Goal: Task Accomplishment & Management: Manage account settings

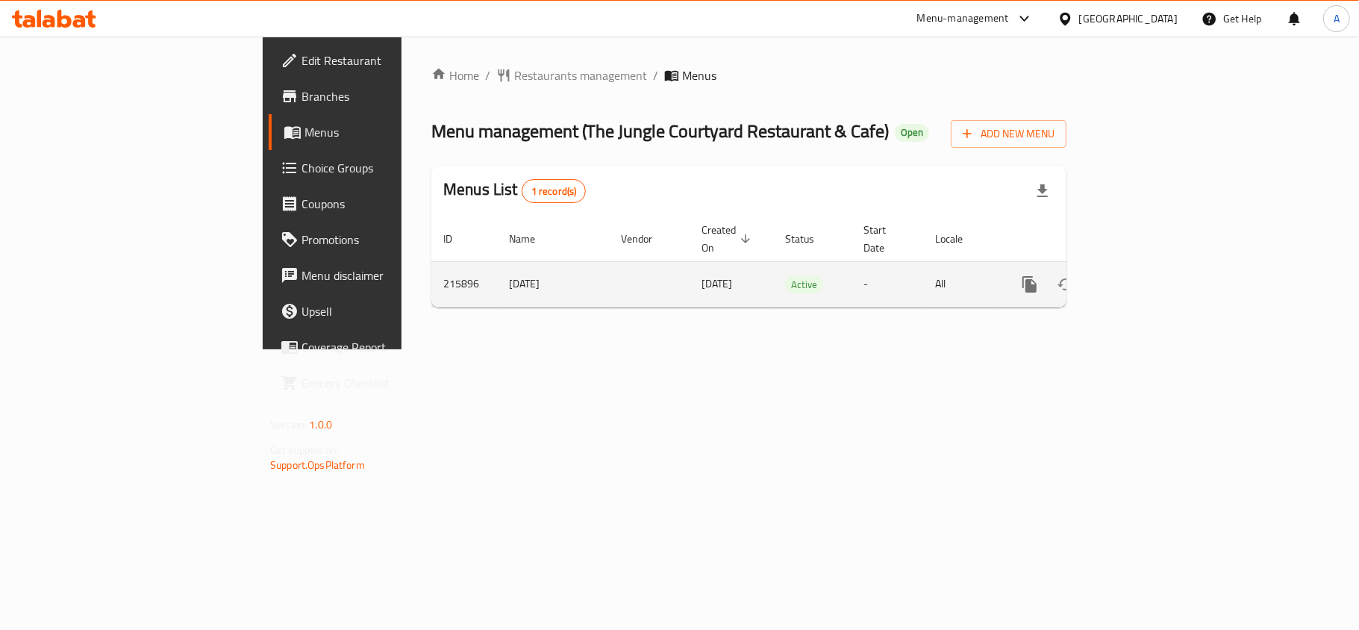
click at [1146, 275] on icon "enhanced table" at bounding box center [1137, 284] width 18 height 18
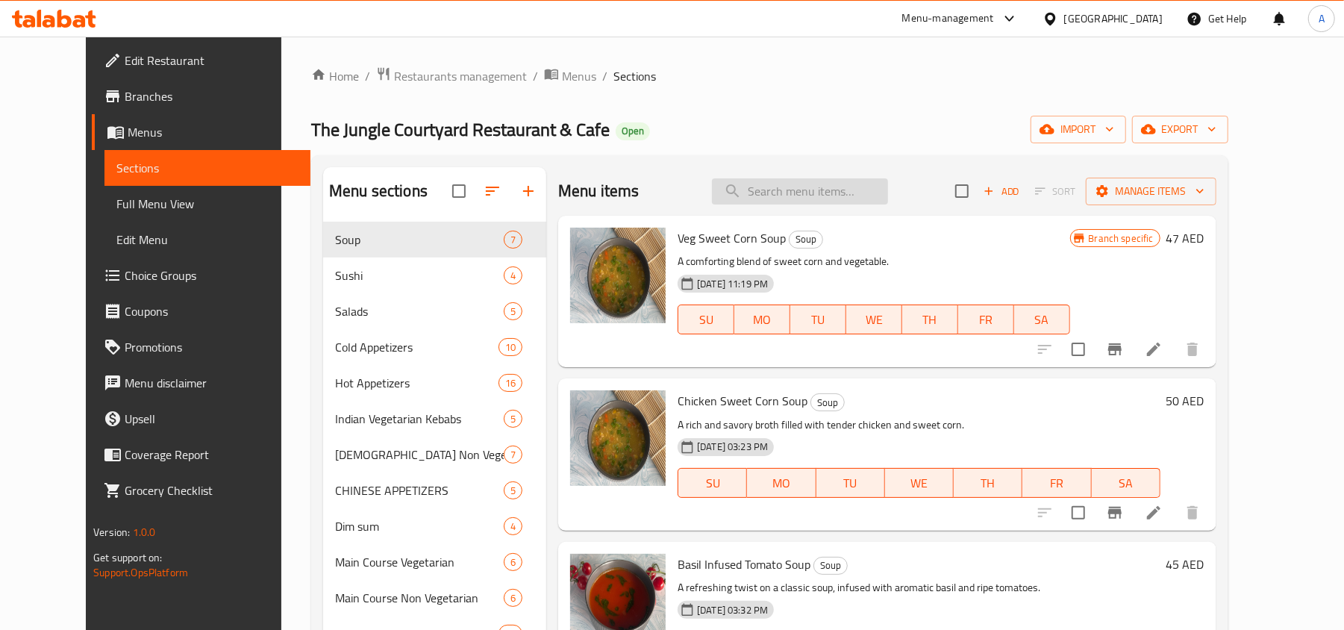
click at [813, 189] on input "search" at bounding box center [800, 191] width 176 height 26
paste input "Veg Hongkong Noodles"
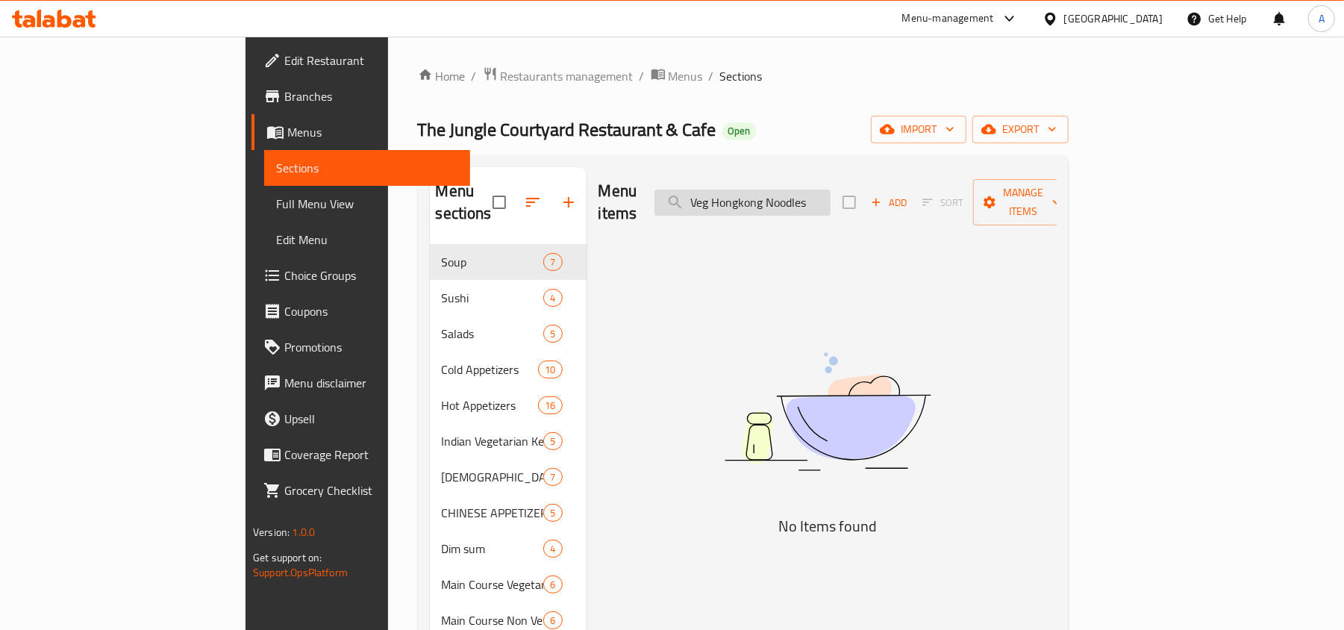
click at [785, 204] on input "Veg Hongkong Noodles" at bounding box center [742, 203] width 176 height 26
click at [783, 194] on input "Veg Hongkong Noodles" at bounding box center [742, 203] width 176 height 26
click at [777, 191] on input "Veg Hongkong Noodles" at bounding box center [742, 203] width 176 height 26
drag, startPoint x: 800, startPoint y: 190, endPoint x: 187, endPoint y: 178, distance: 613.4
click at [586, 192] on div "Menu items Veg Hongkong Noodles Add Sort Manage items No Items found" at bounding box center [821, 584] width 470 height 835
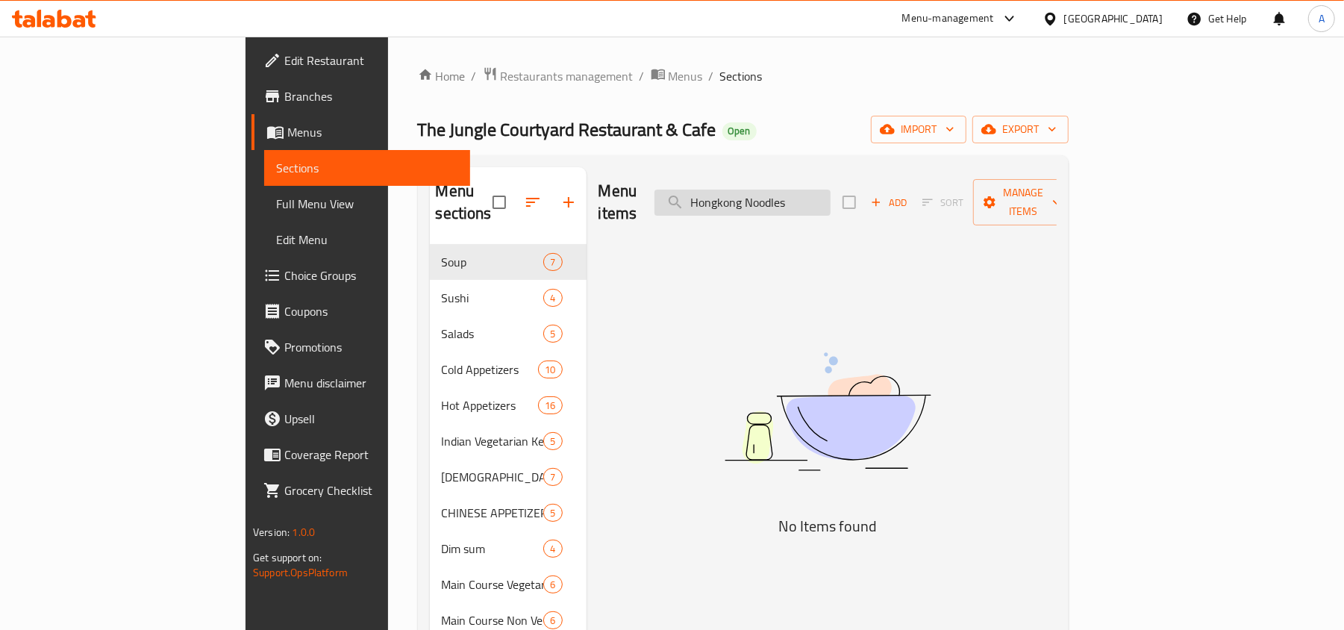
click at [830, 195] on input "Hongkong Noodles" at bounding box center [742, 203] width 176 height 26
click at [782, 194] on input "[GEOGRAPHIC_DATA]" at bounding box center [742, 203] width 176 height 26
click at [795, 195] on input "[GEOGRAPHIC_DATA]" at bounding box center [742, 203] width 176 height 26
click at [830, 190] on input "[GEOGRAPHIC_DATA]" at bounding box center [742, 203] width 176 height 26
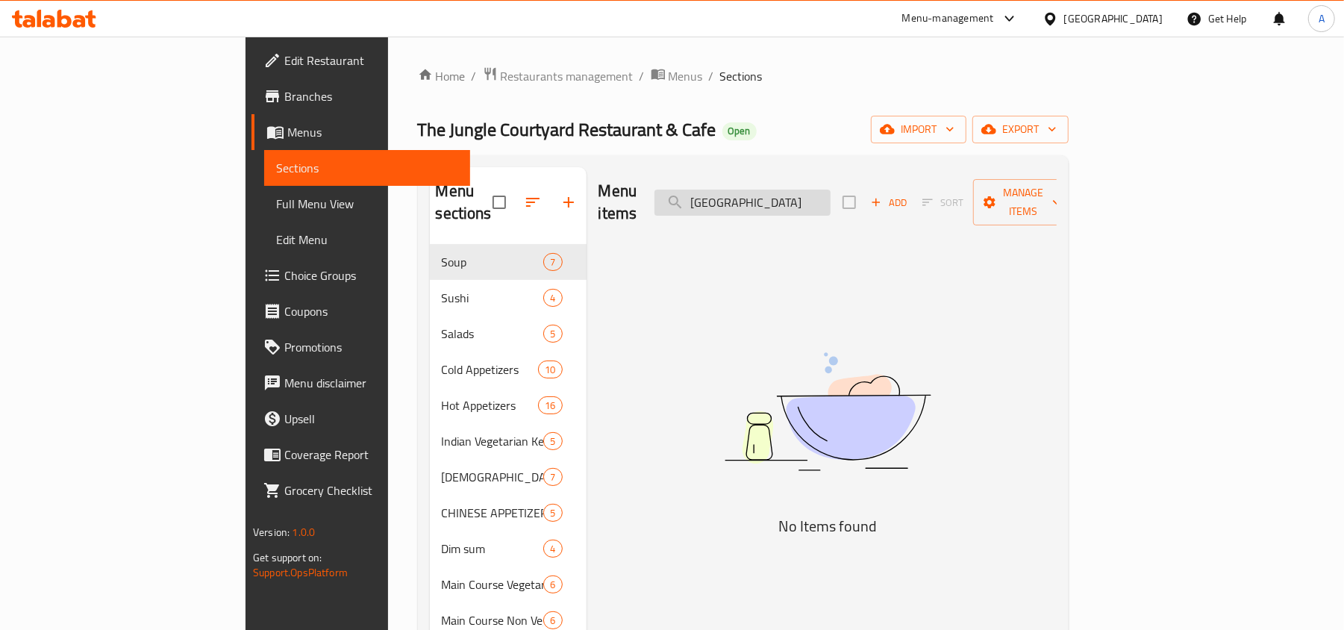
click at [830, 190] on input "[GEOGRAPHIC_DATA]" at bounding box center [742, 203] width 176 height 26
paste input "search"
click at [830, 190] on input "[GEOGRAPHIC_DATA]" at bounding box center [742, 203] width 176 height 26
click at [807, 193] on input "[GEOGRAPHIC_DATA]" at bounding box center [742, 203] width 176 height 26
click at [816, 193] on input "Hon kong" at bounding box center [742, 203] width 176 height 26
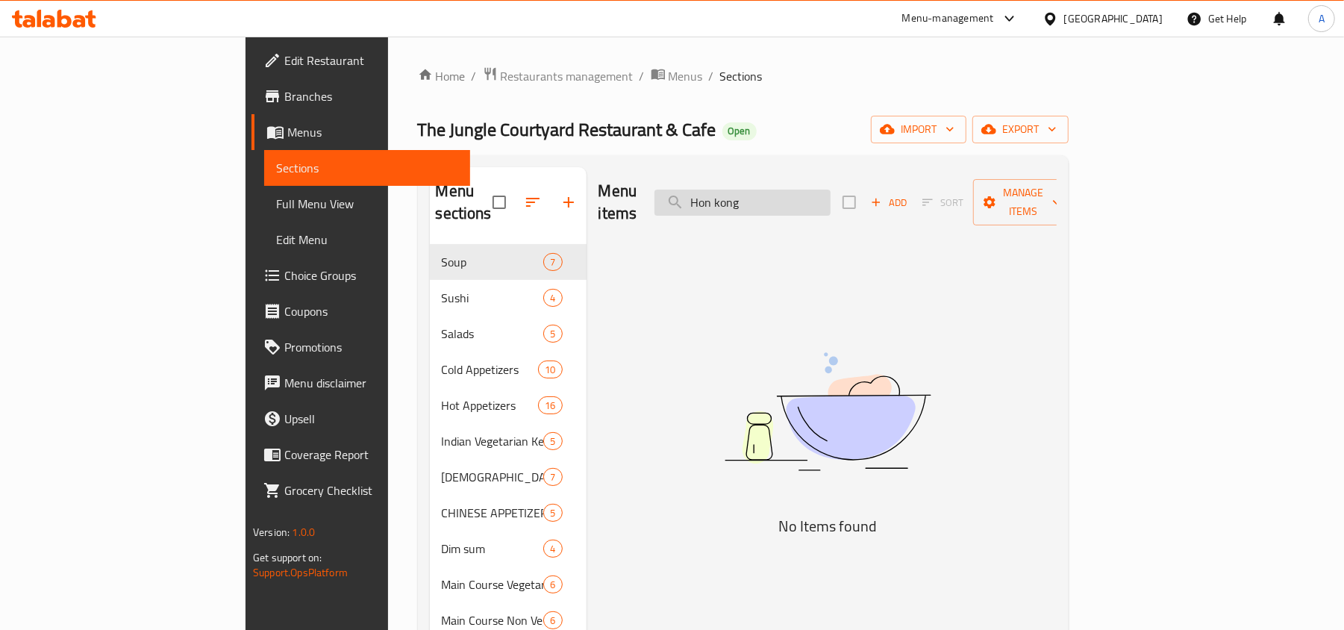
click at [816, 193] on input "Hon kong" at bounding box center [742, 203] width 176 height 26
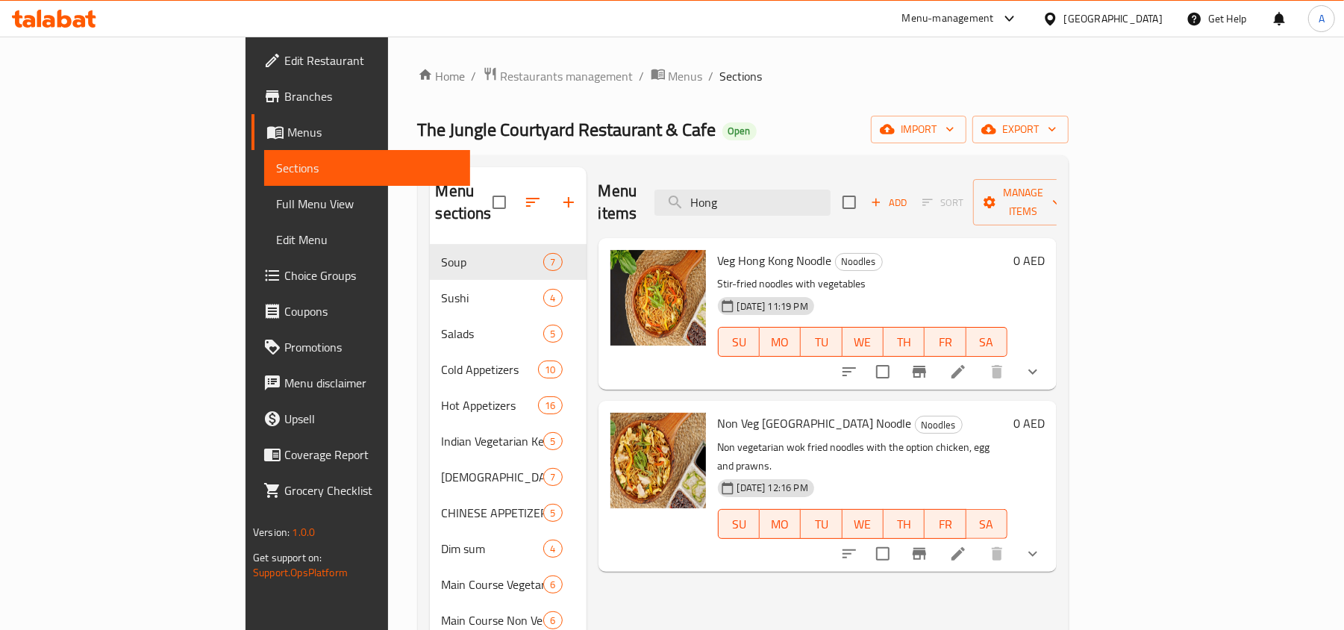
type input "Hong"
drag, startPoint x: 657, startPoint y: 240, endPoint x: 761, endPoint y: 240, distance: 103.7
click at [761, 249] on span "Veg Hong Kong Noodle" at bounding box center [775, 260] width 114 height 22
click at [1068, 519] on div "Menu sections Soup 7 Sushi 4 Salads 5 Cold Appetizers 10 Hot Appetizers 16 Indi…" at bounding box center [743, 584] width 651 height 859
click at [1051, 536] on button "show more" at bounding box center [1033, 554] width 36 height 36
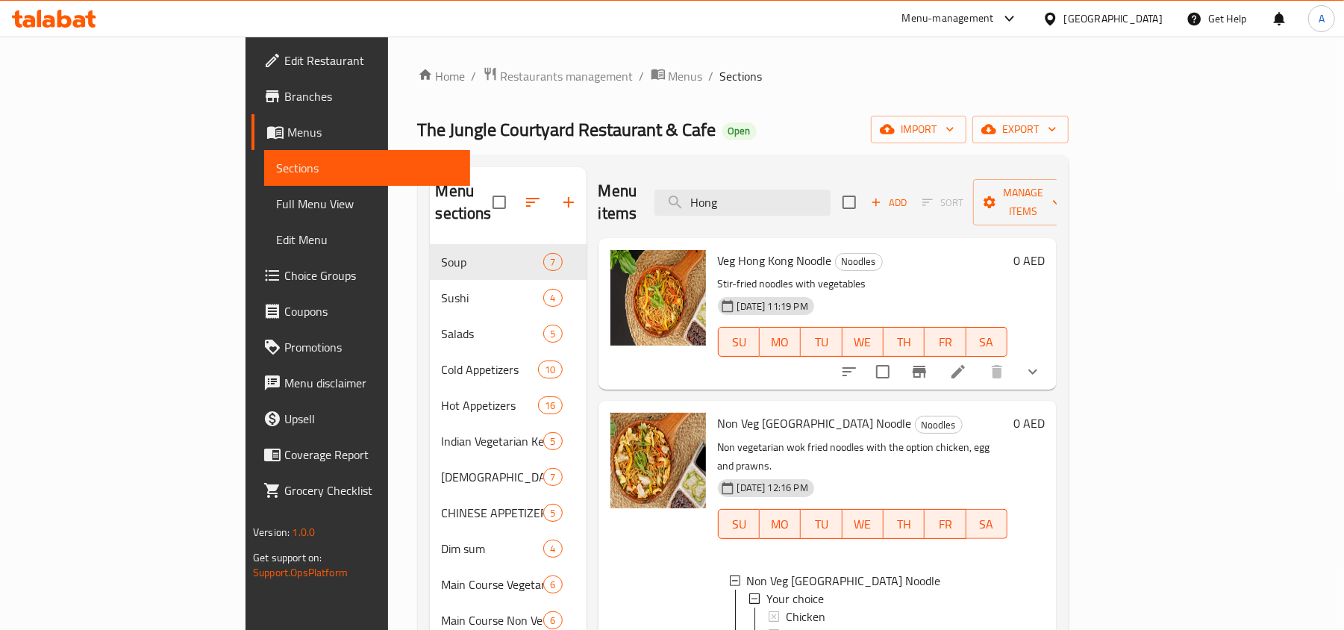
click at [1045, 319] on div "0 AED" at bounding box center [1025, 314] width 37 height 128
drag, startPoint x: 1282, startPoint y: 359, endPoint x: 1249, endPoint y: 360, distance: 32.8
click at [1051, 360] on button "show more" at bounding box center [1033, 372] width 36 height 36
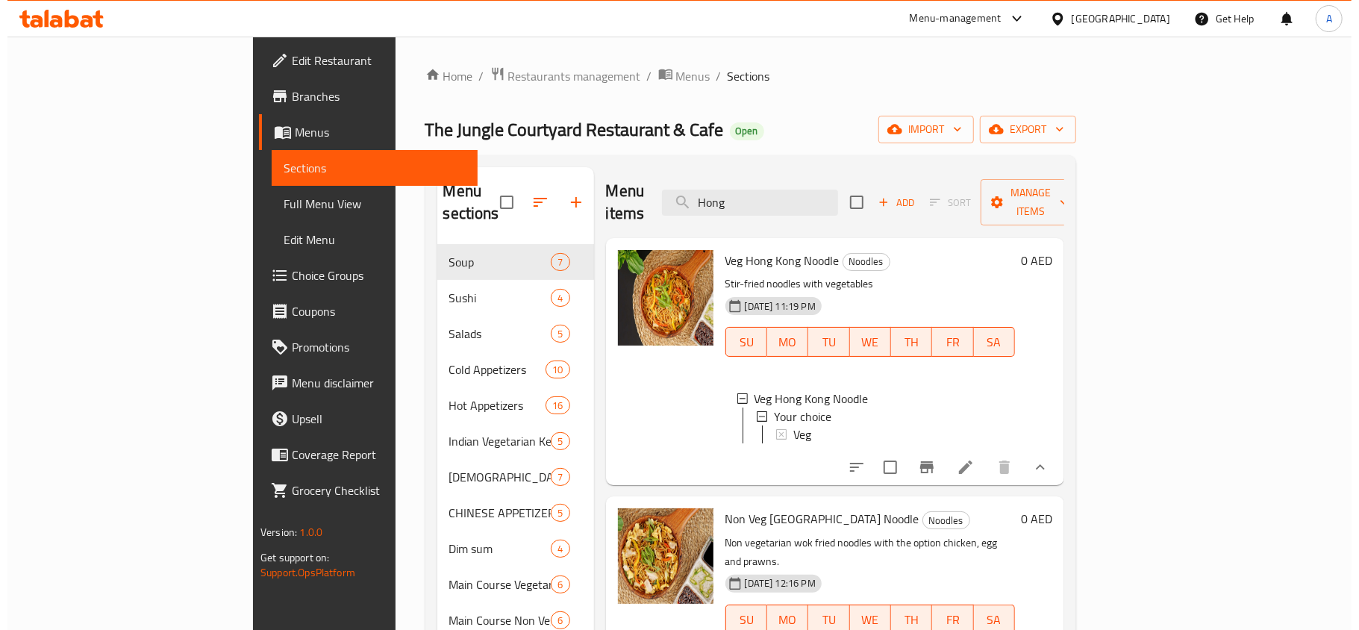
scroll to position [1, 0]
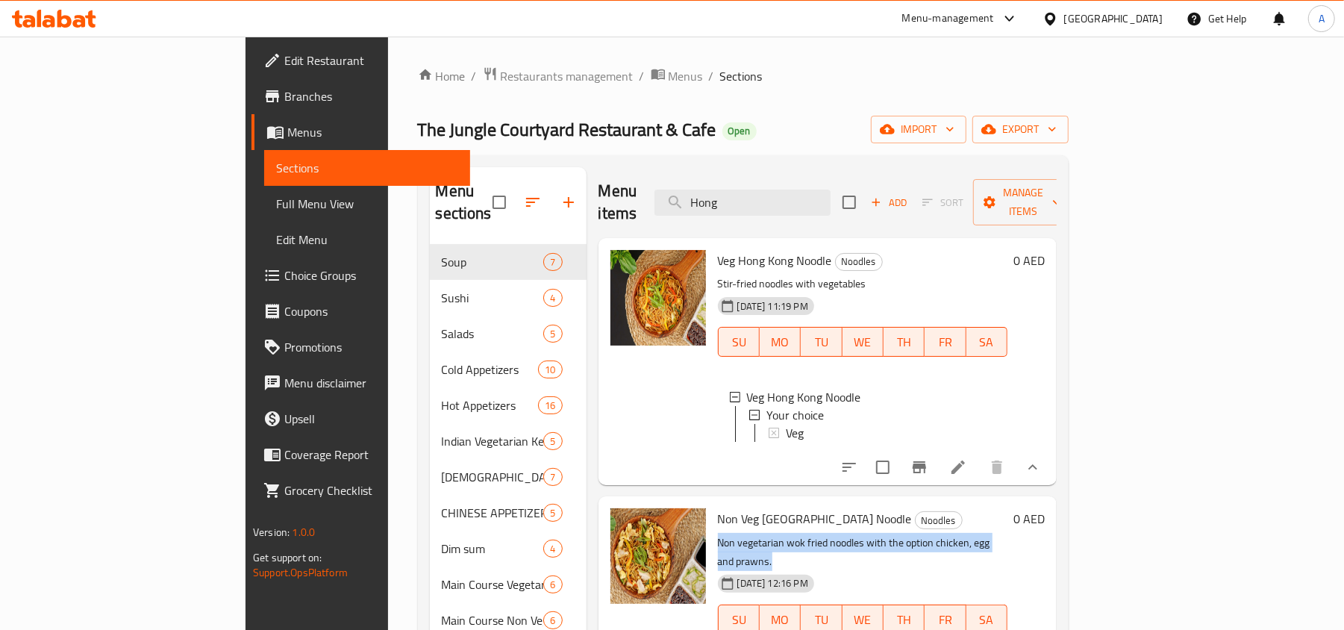
drag, startPoint x: 658, startPoint y: 537, endPoint x: 989, endPoint y: 533, distance: 331.3
click at [989, 533] on p "Non vegetarian wok fried noodles with the option chicken, egg and prawns." at bounding box center [862, 551] width 289 height 37
click at [1000, 569] on div "[DATE] 12:16 PM SU MO TU WE TH FR SA" at bounding box center [862, 609] width 301 height 81
drag, startPoint x: 690, startPoint y: 536, endPoint x: 897, endPoint y: 542, distance: 206.8
click at [897, 542] on p "Non vegetarian wok fried noodles with the option chicken, egg and prawns." at bounding box center [862, 551] width 289 height 37
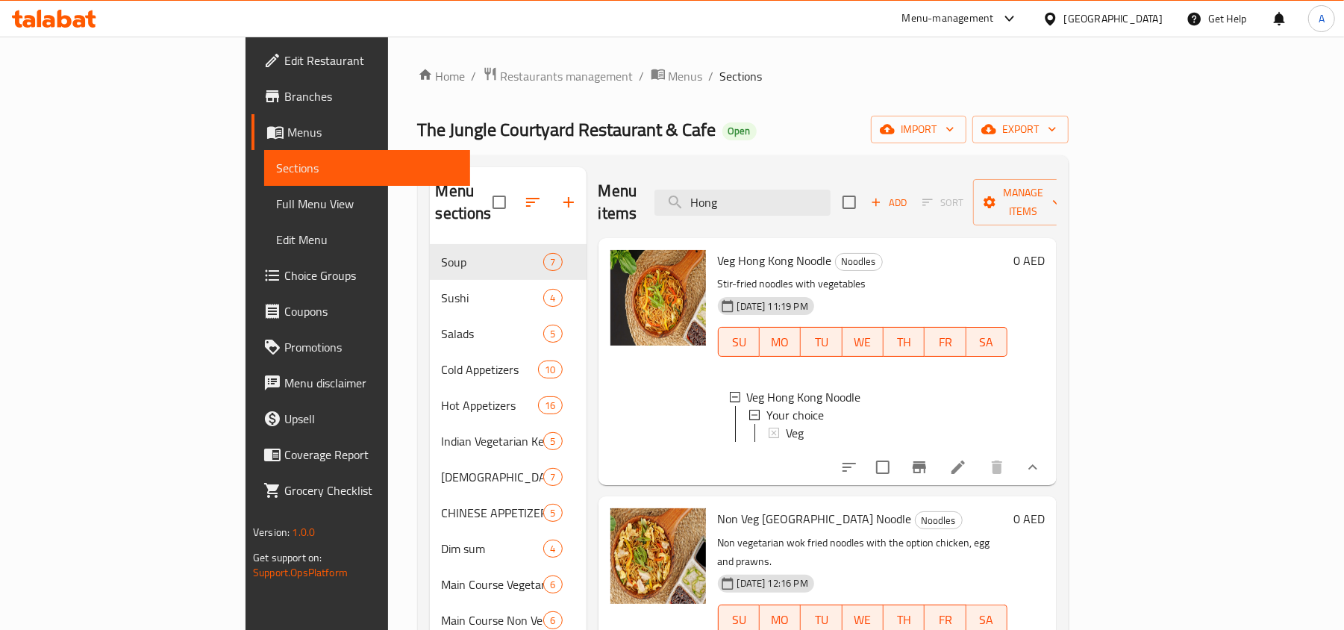
click at [935, 533] on p "Non vegetarian wok fried noodles with the option chicken, egg and prawns." at bounding box center [862, 551] width 289 height 37
click at [718, 507] on span "Non Veg [GEOGRAPHIC_DATA] Noodle" at bounding box center [815, 518] width 194 height 22
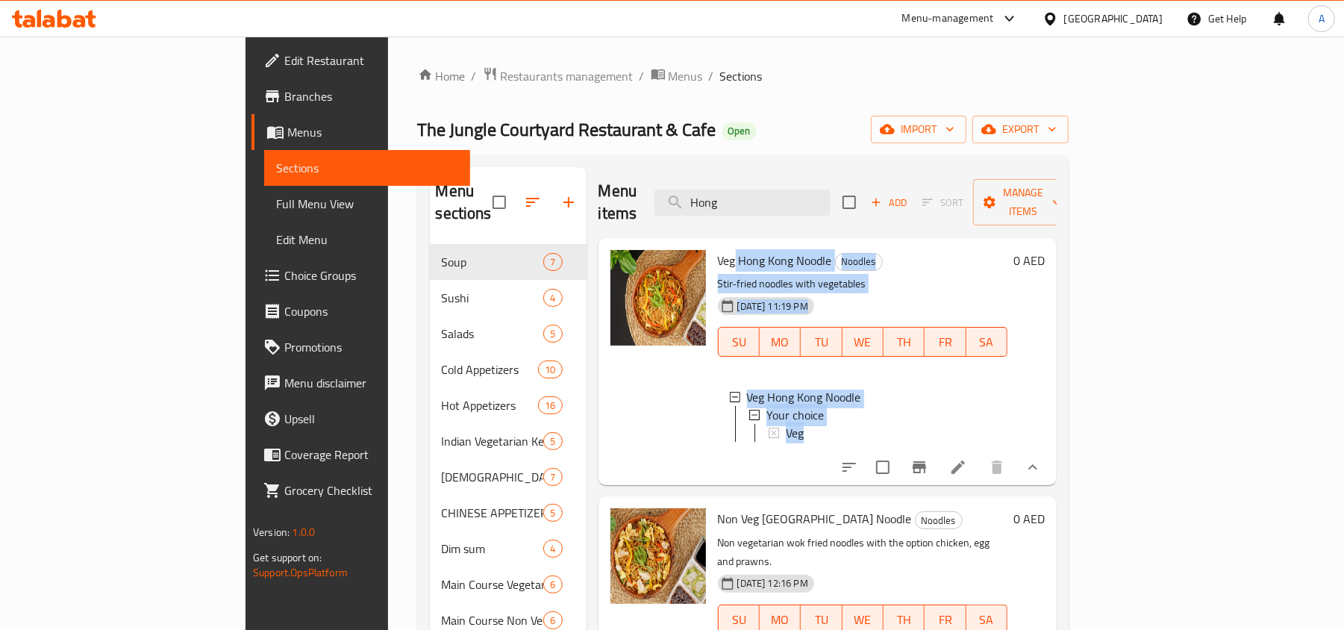
drag, startPoint x: 672, startPoint y: 240, endPoint x: 791, endPoint y: 418, distance: 213.6
click at [791, 418] on div "Veg Hong Kong Noodle Noodles Stir-fried noodles with vegetables [DATE] 11:19 PM…" at bounding box center [862, 361] width 301 height 235
click at [863, 460] on div "Veg Hong Kong Noodle Noodles Stir-fried noodles with vegetables [DATE] 11:19 PM…" at bounding box center [862, 361] width 301 height 235
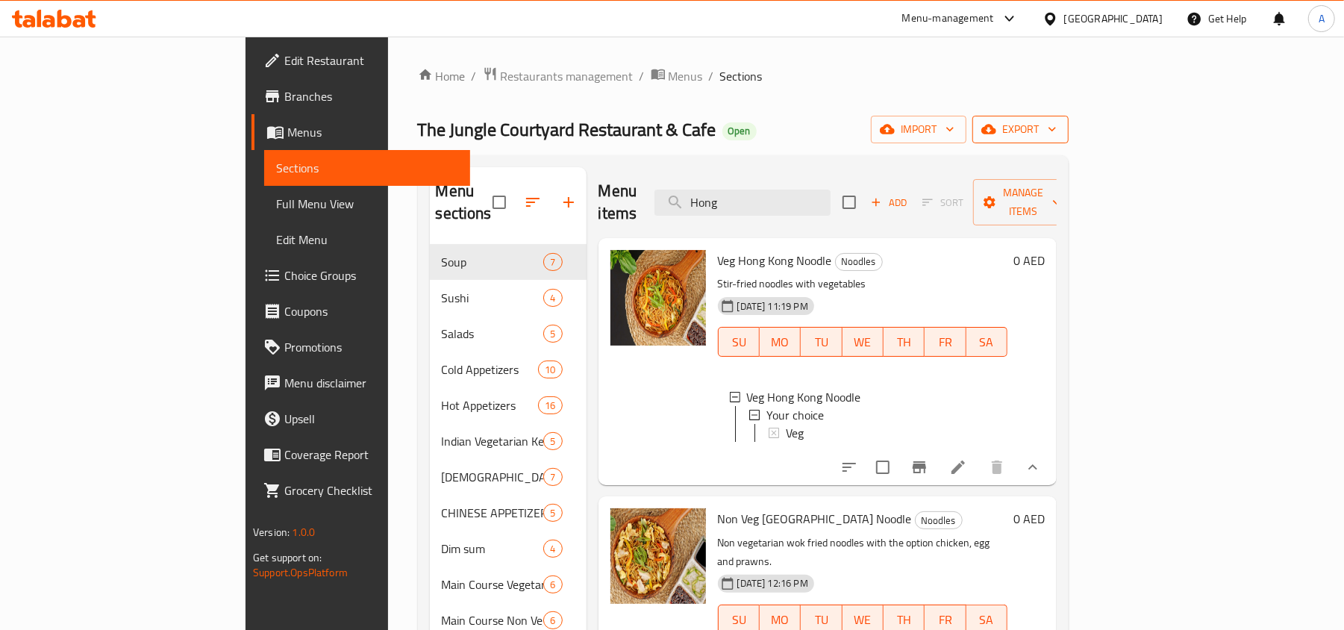
click at [1057, 124] on span "export" at bounding box center [1020, 129] width 72 height 19
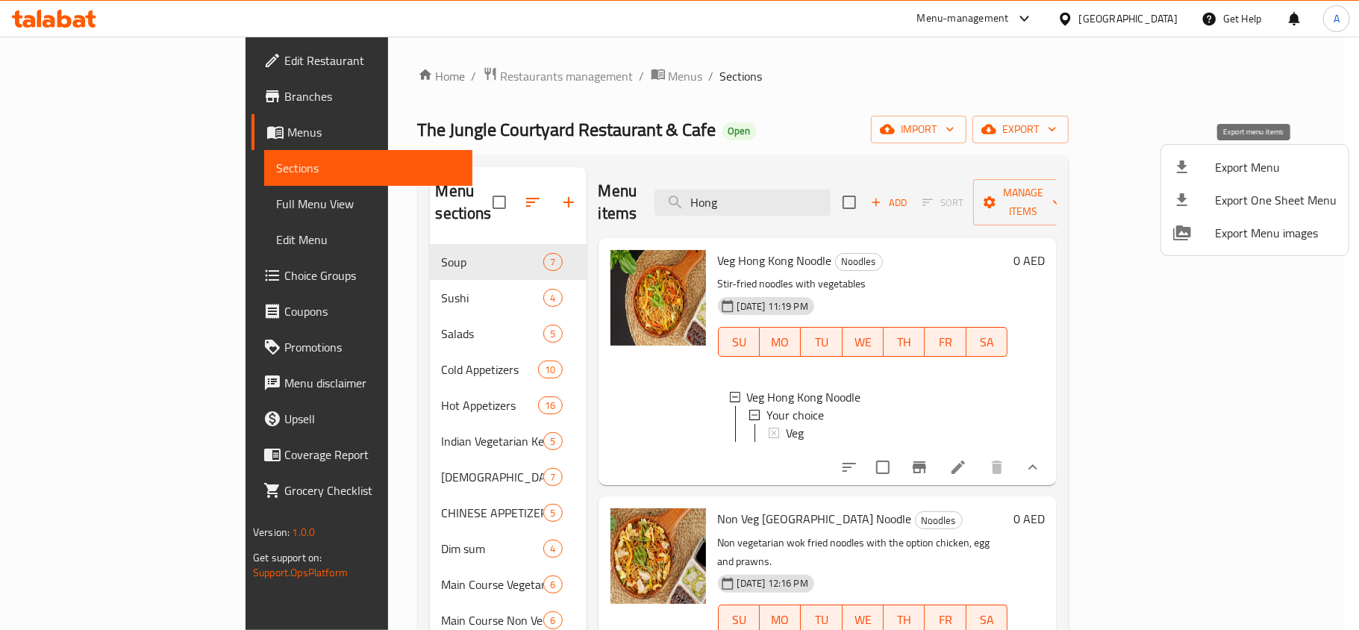
click at [1201, 177] on li "Export Menu" at bounding box center [1254, 167] width 187 height 33
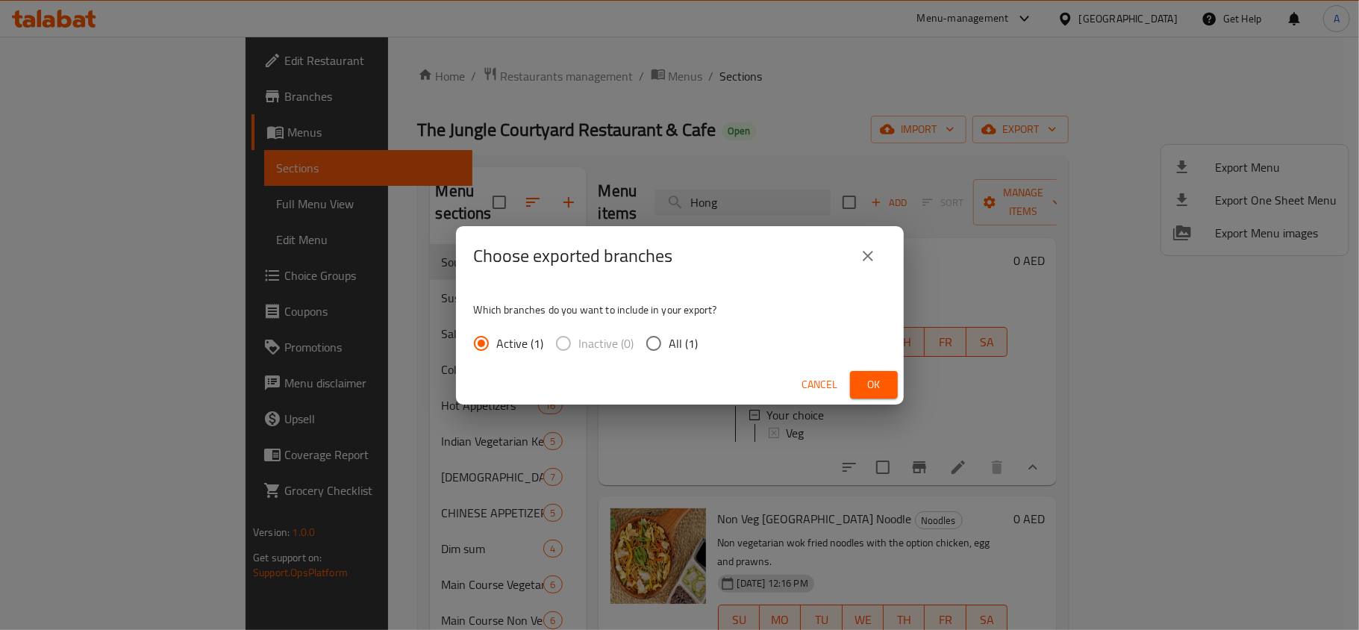
click at [700, 345] on div "Active (1) Inactive (0) All (1)" at bounding box center [592, 343] width 237 height 31
click at [694, 339] on span "All (1)" at bounding box center [683, 343] width 29 height 18
click at [669, 339] on input "All (1)" at bounding box center [653, 343] width 31 height 31
radio input "true"
click at [889, 373] on button "Ok" at bounding box center [874, 385] width 48 height 28
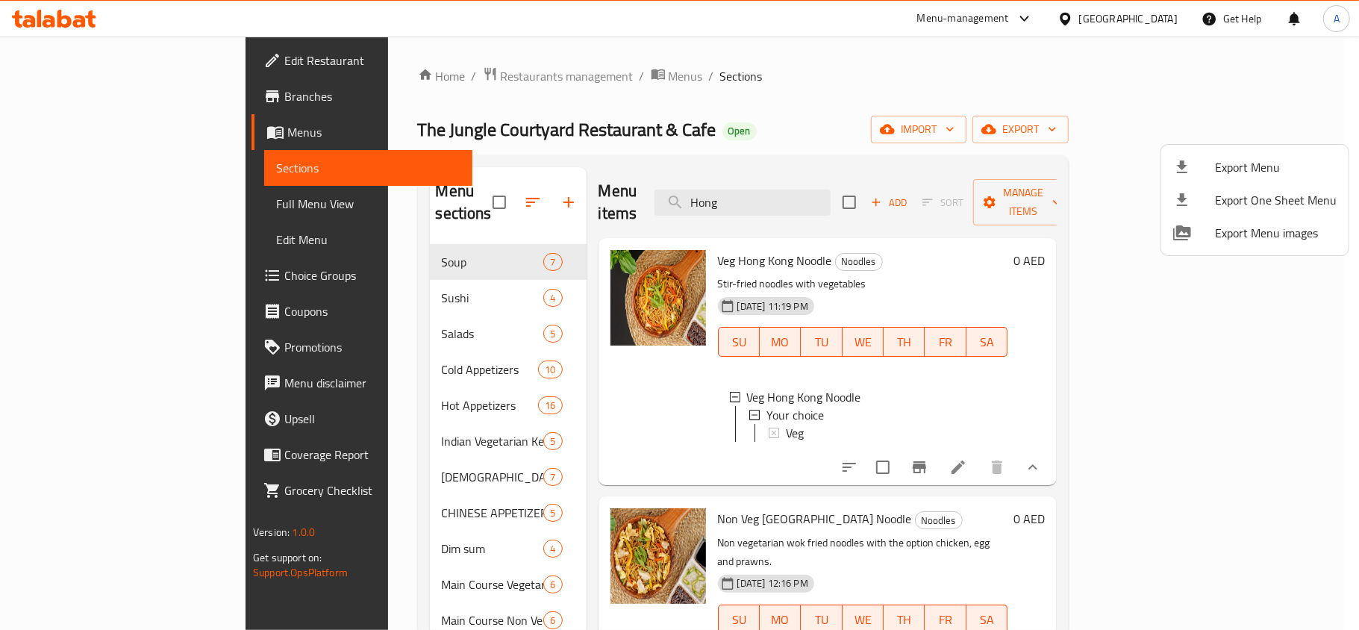
drag, startPoint x: 1198, startPoint y: 458, endPoint x: 1327, endPoint y: 466, distance: 128.6
click at [1200, 458] on div at bounding box center [679, 315] width 1359 height 630
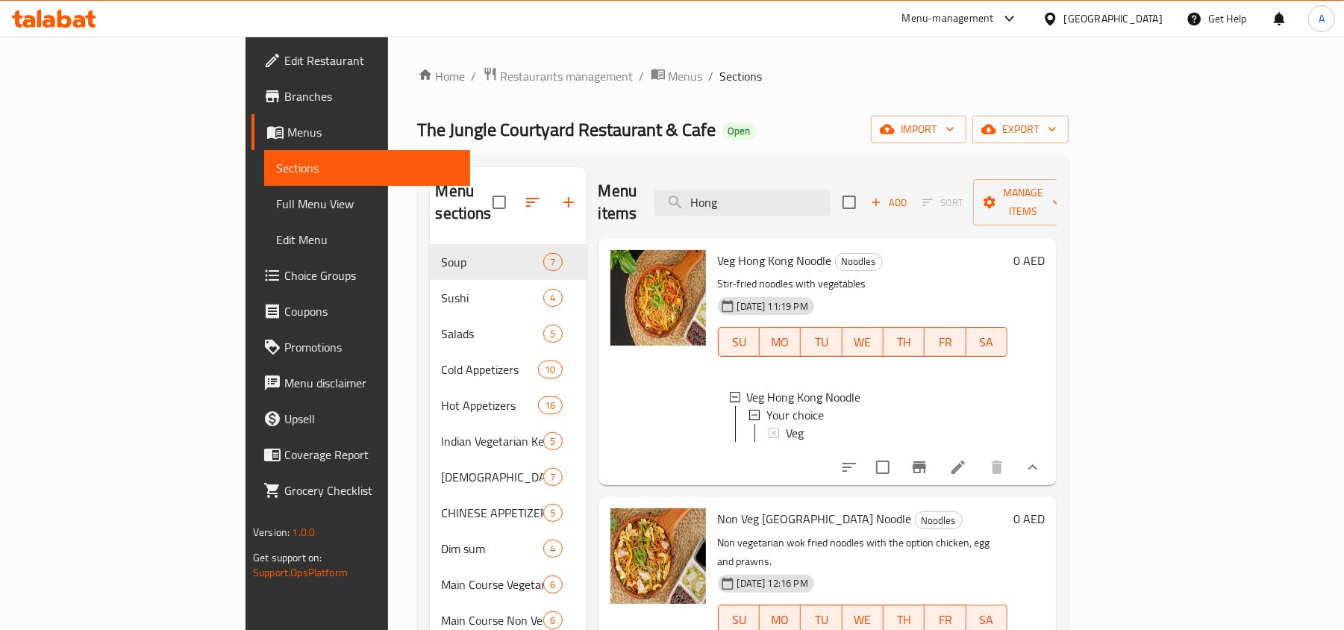
click at [1013, 442] on div "Veg Hong Kong Noodle Noodles Stir-fried noodles with vegetables [DATE] 11:19 PM…" at bounding box center [862, 361] width 301 height 235
click at [979, 454] on li at bounding box center [958, 467] width 42 height 27
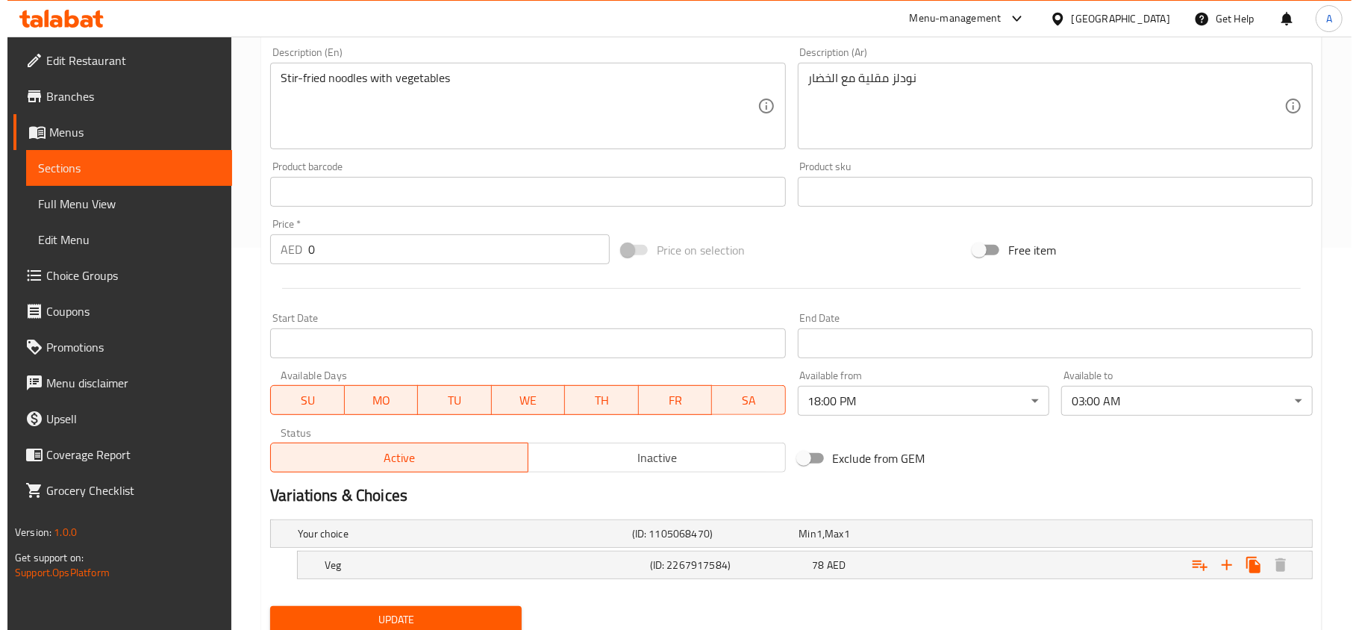
scroll to position [398, 0]
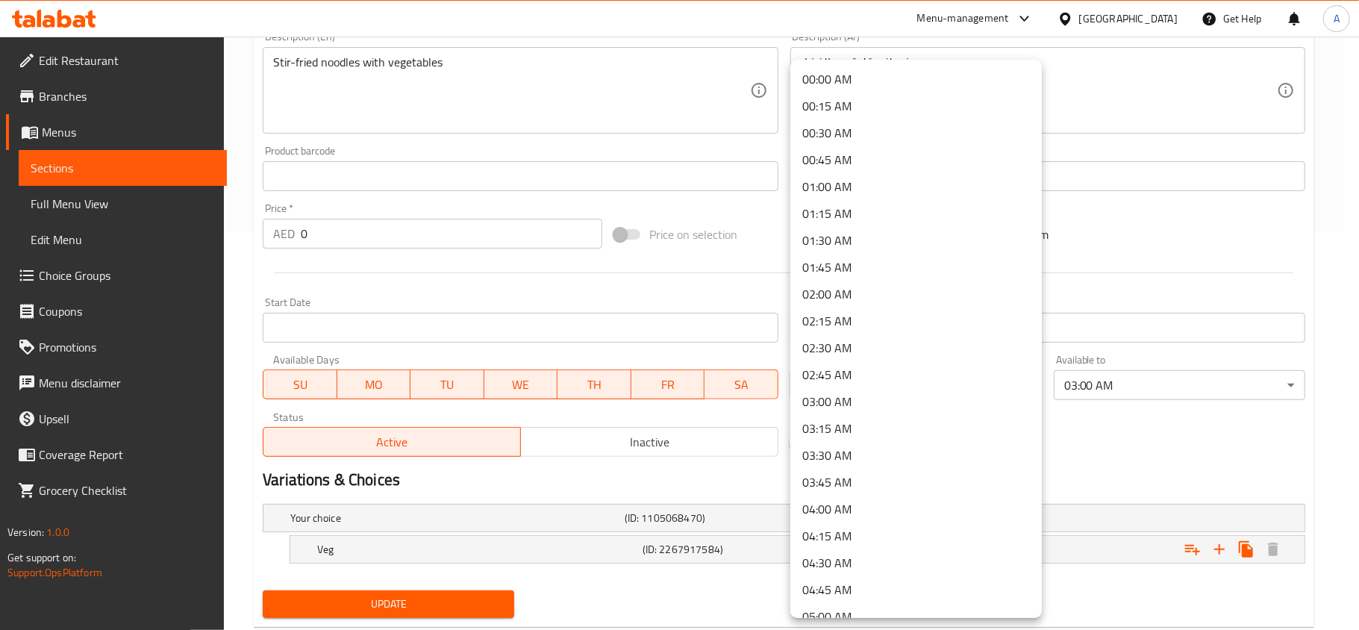
scroll to position [1674, 0]
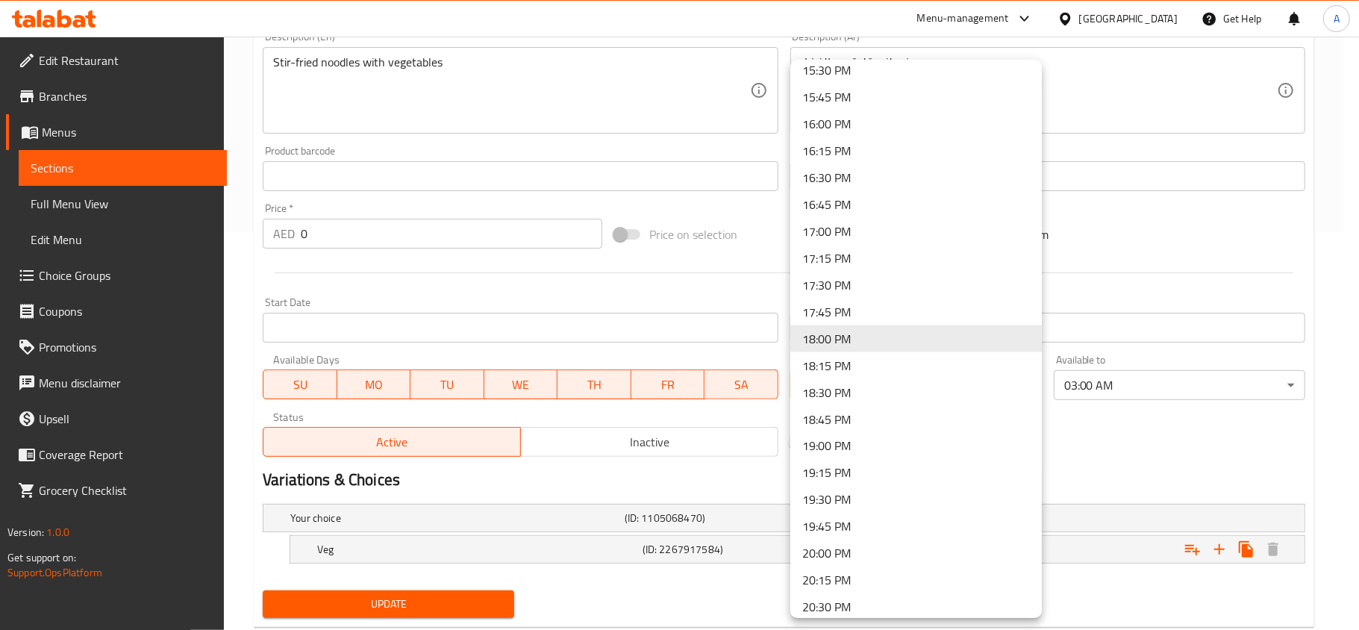
click at [1173, 288] on div at bounding box center [679, 315] width 1359 height 630
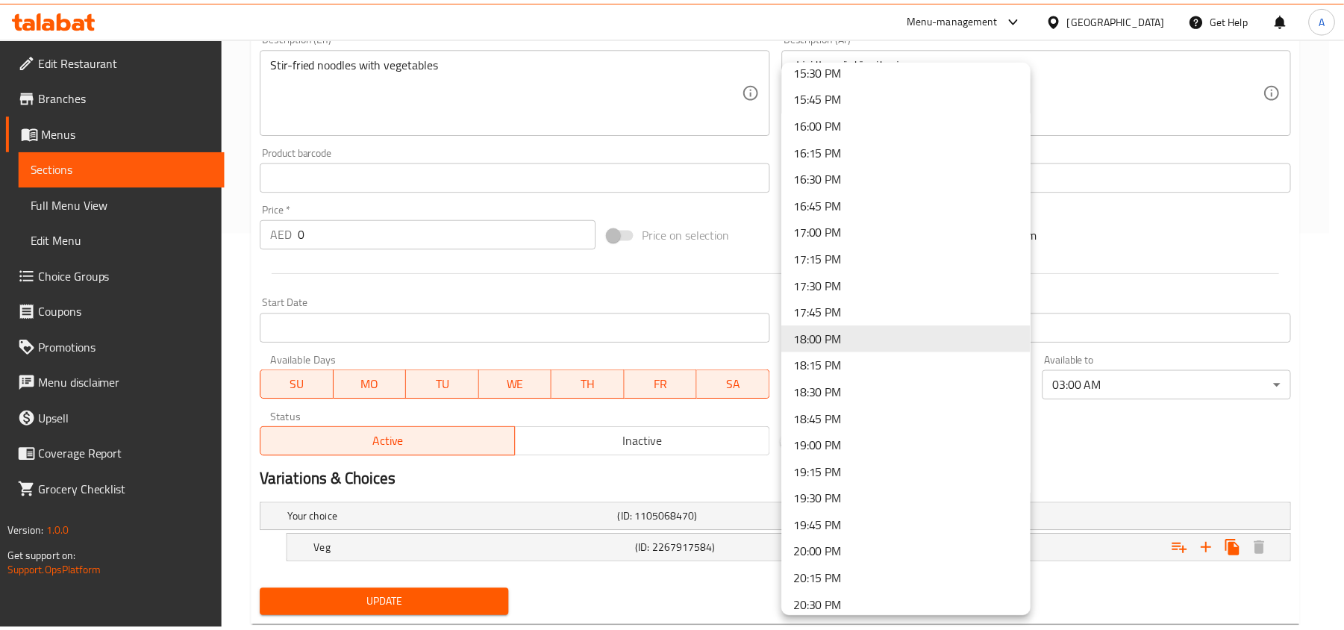
scroll to position [1030, 0]
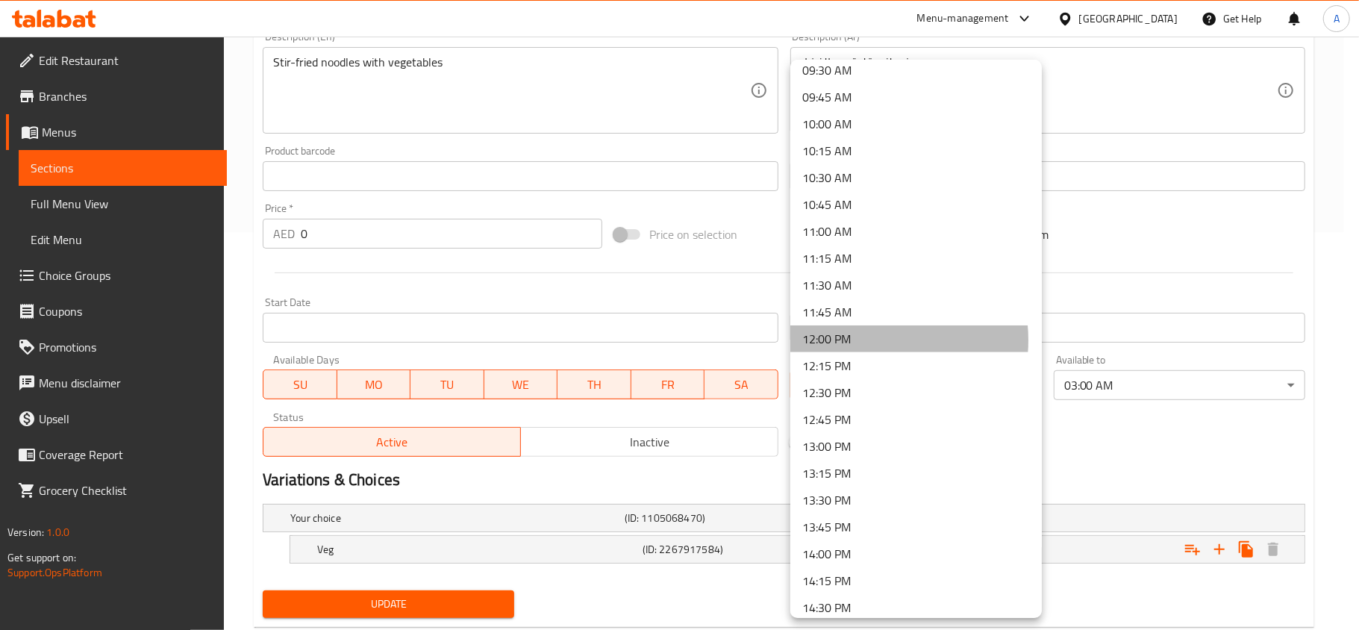
click at [860, 340] on li "12:00 PM" at bounding box center [915, 338] width 251 height 27
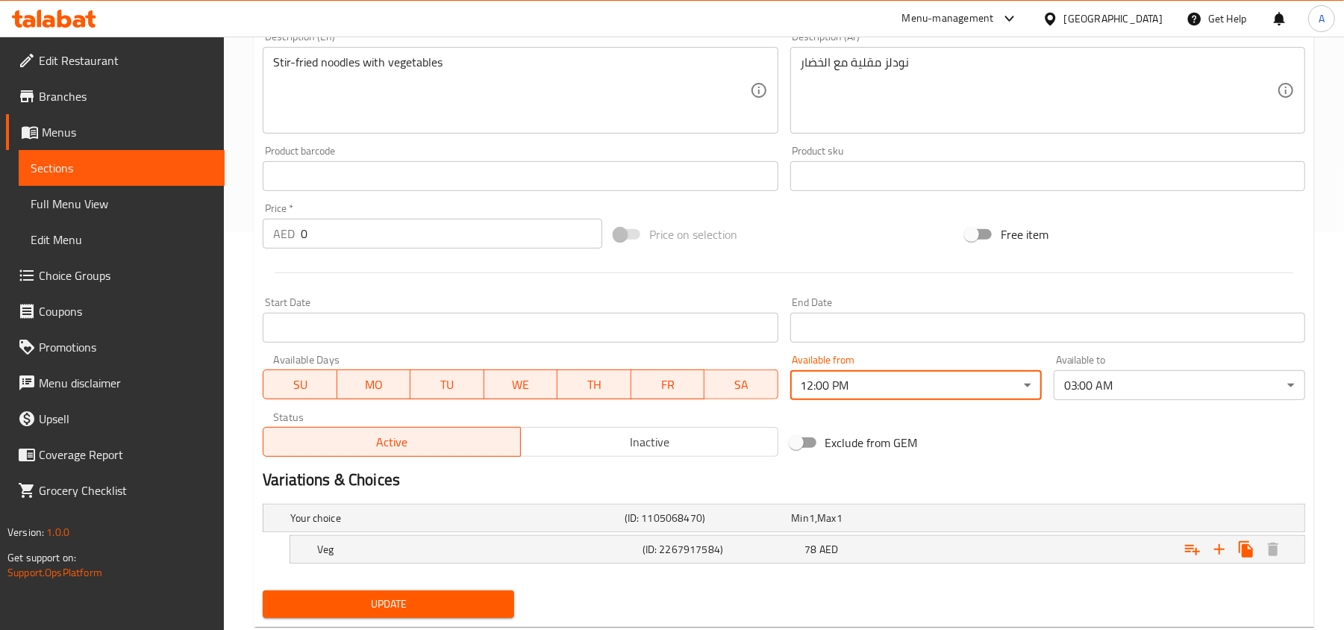
click at [1177, 404] on div "Available to 03:00 AM ​" at bounding box center [1179, 376] width 263 height 57
click at [991, 448] on div "Exclude from GEM" at bounding box center [959, 442] width 351 height 40
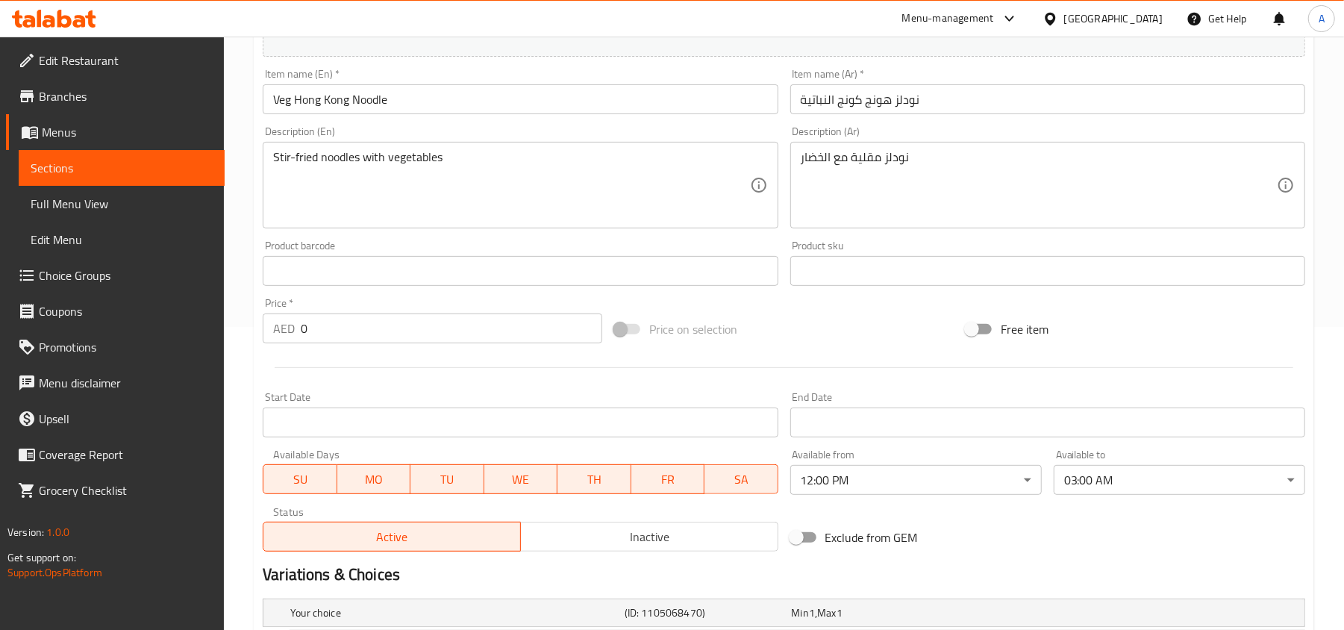
scroll to position [437, 0]
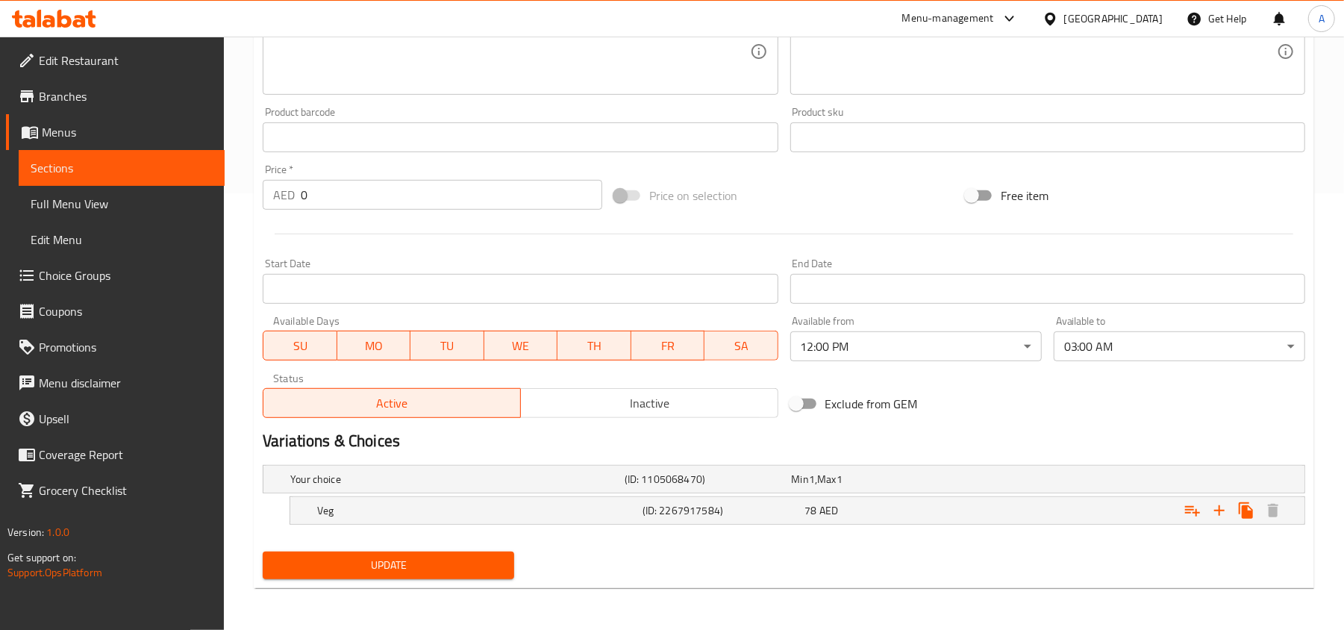
click at [397, 574] on span "Update" at bounding box center [389, 565] width 228 height 19
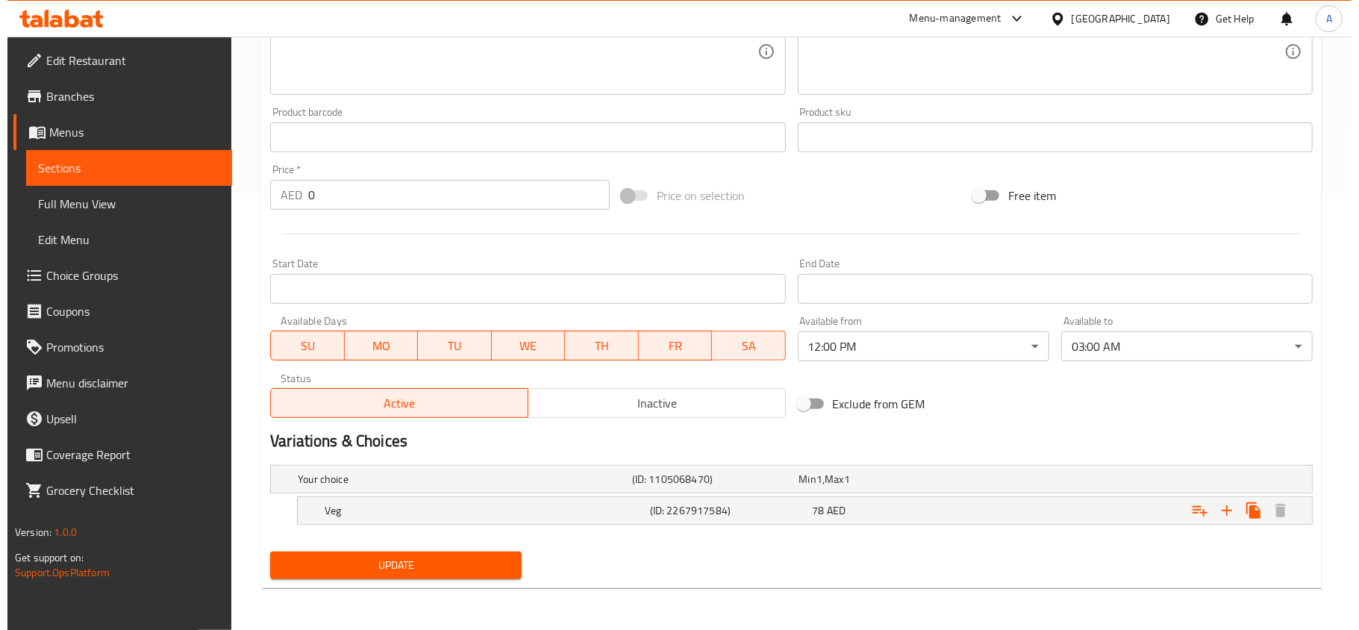
scroll to position [0, 0]
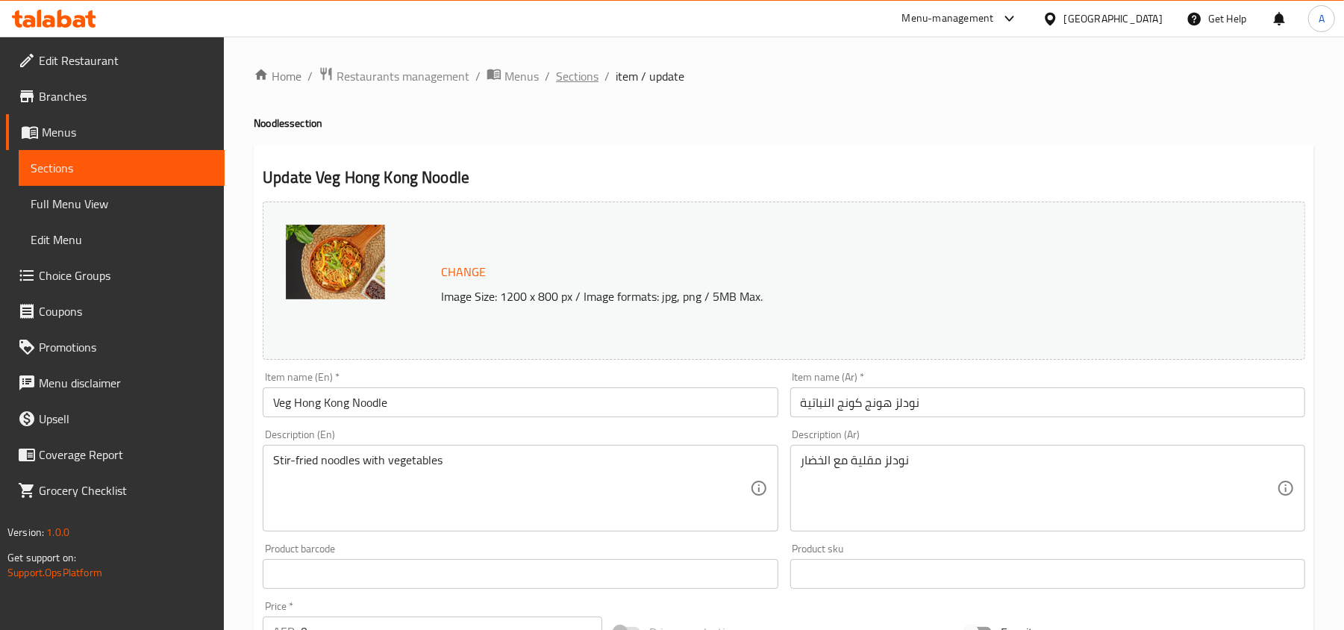
click at [589, 84] on span "Sections" at bounding box center [577, 76] width 43 height 18
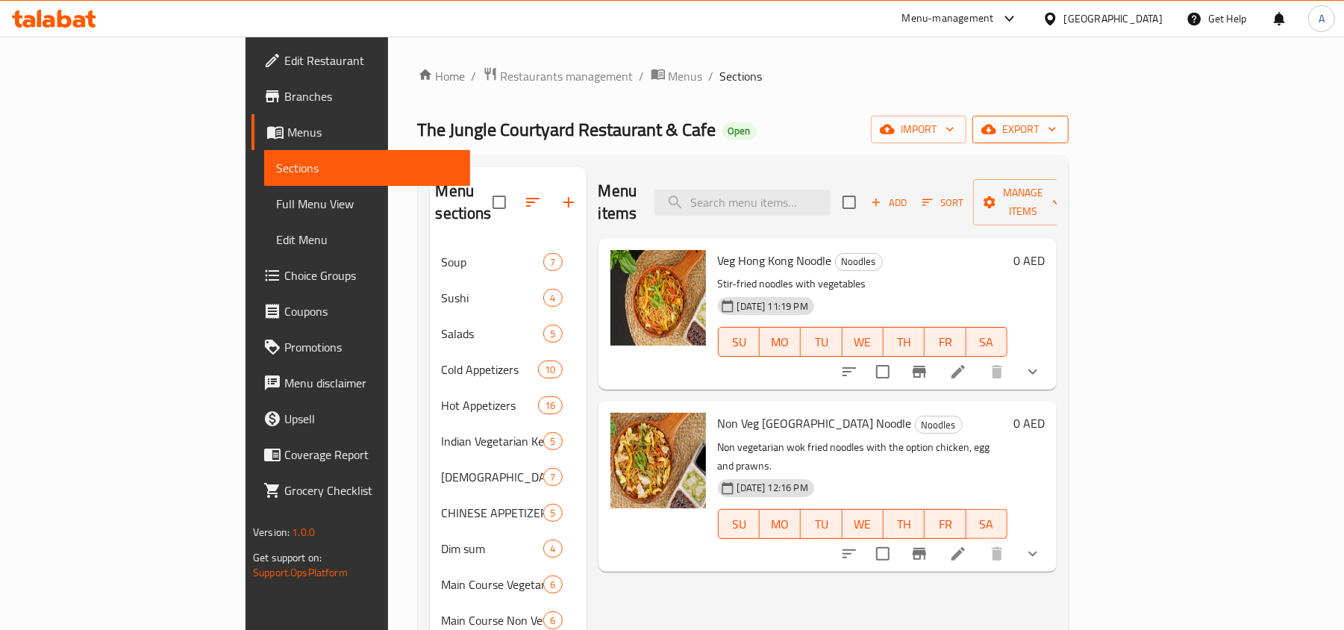
click at [1057, 130] on span "export" at bounding box center [1020, 129] width 72 height 19
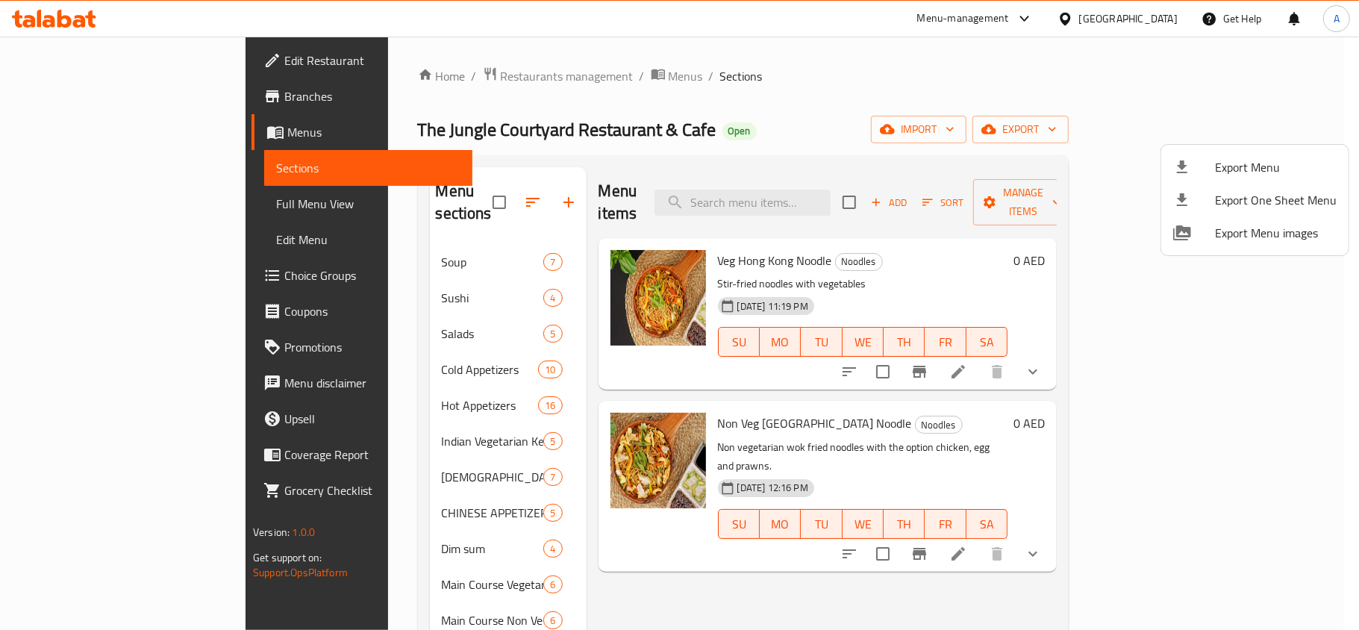
click at [1203, 161] on div at bounding box center [1194, 167] width 42 height 18
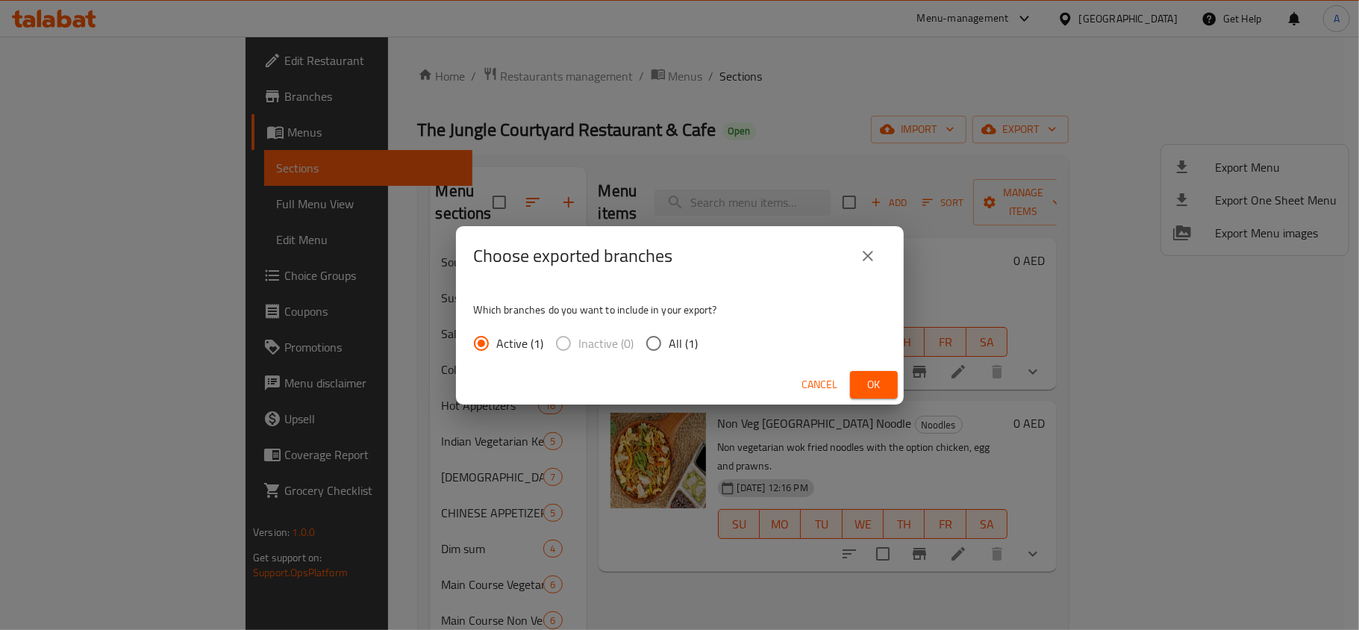
click at [672, 346] on span "All (1)" at bounding box center [683, 343] width 29 height 18
click at [669, 346] on input "All (1)" at bounding box center [653, 343] width 31 height 31
radio input "true"
drag, startPoint x: 880, startPoint y: 392, endPoint x: 1088, endPoint y: 368, distance: 208.9
click at [879, 392] on span "Ok" at bounding box center [874, 384] width 24 height 19
